Goal: Check status: Check status

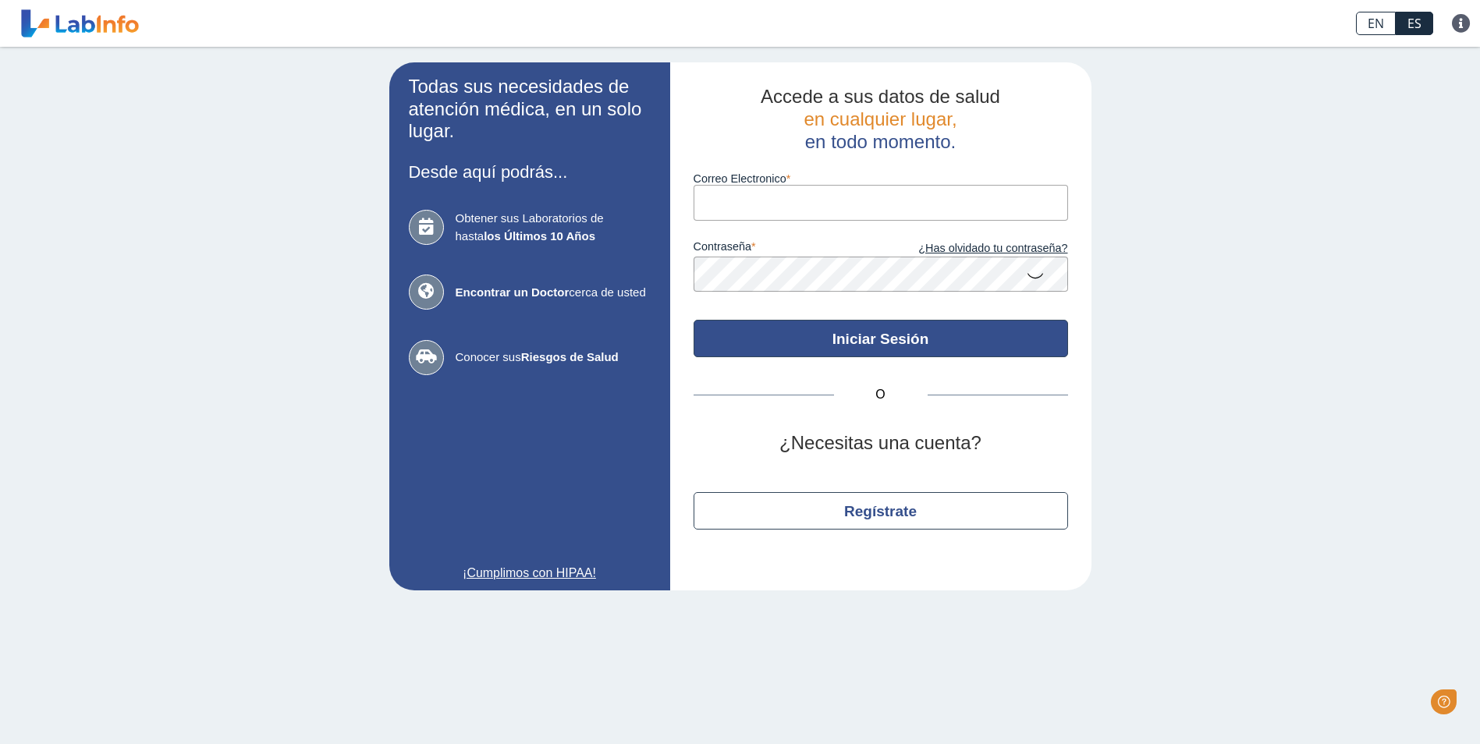
type input "[EMAIL_ADDRESS][DOMAIN_NAME]"
click at [866, 330] on button "Iniciar Sesión" at bounding box center [880, 338] width 374 height 37
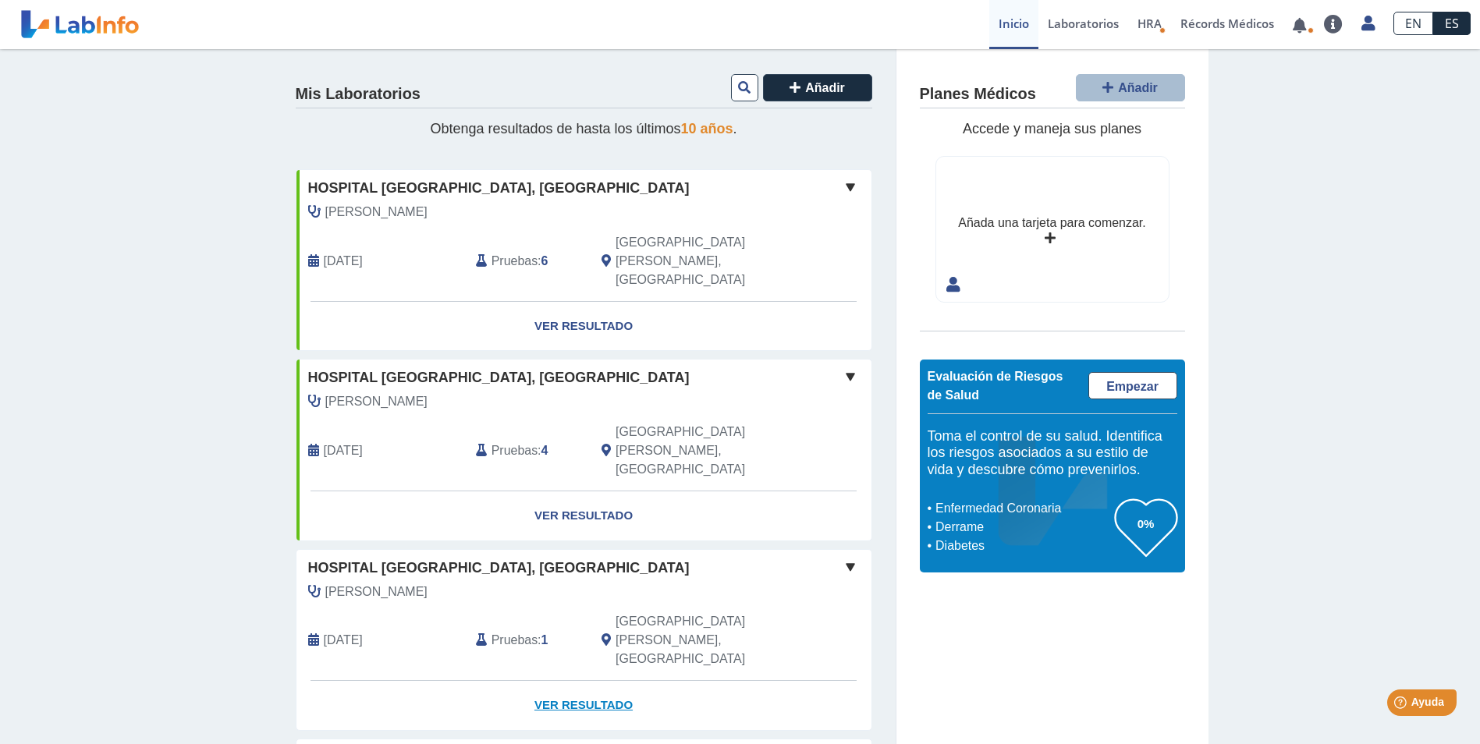
click at [584, 681] on link "Ver Resultado" at bounding box center [583, 705] width 575 height 49
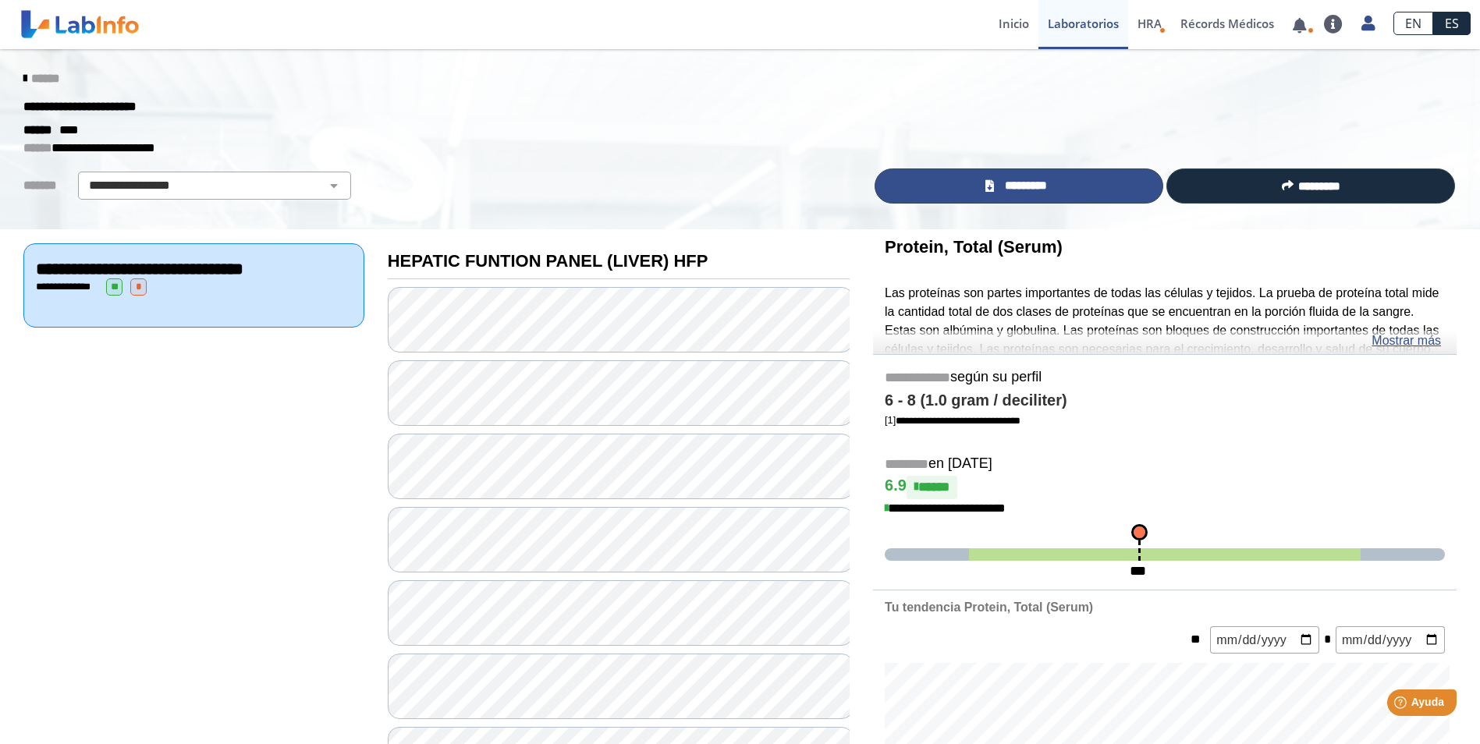
click at [1000, 191] on span "*********" at bounding box center [1025, 186] width 54 height 18
